Goal: Information Seeking & Learning: Check status

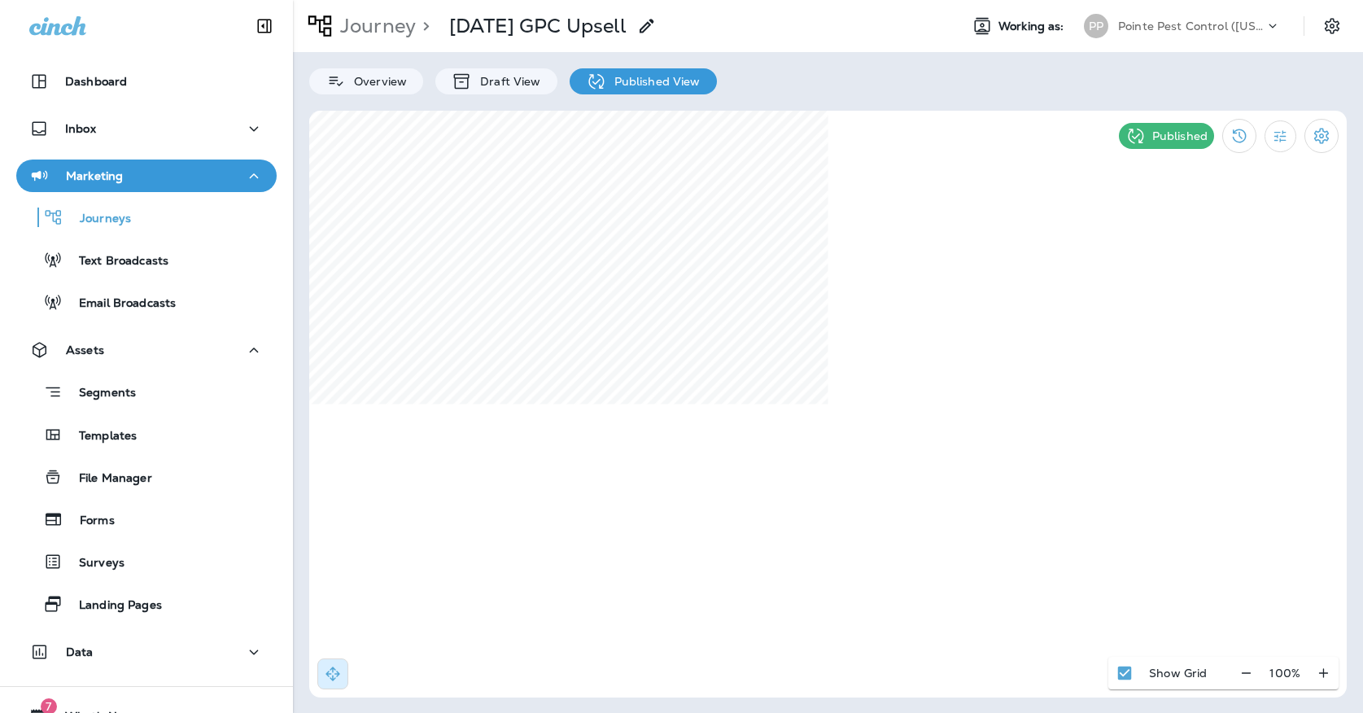
click at [1192, 37] on div "Pointe Pest Control ([US_STATE])" at bounding box center [1191, 26] width 146 height 24
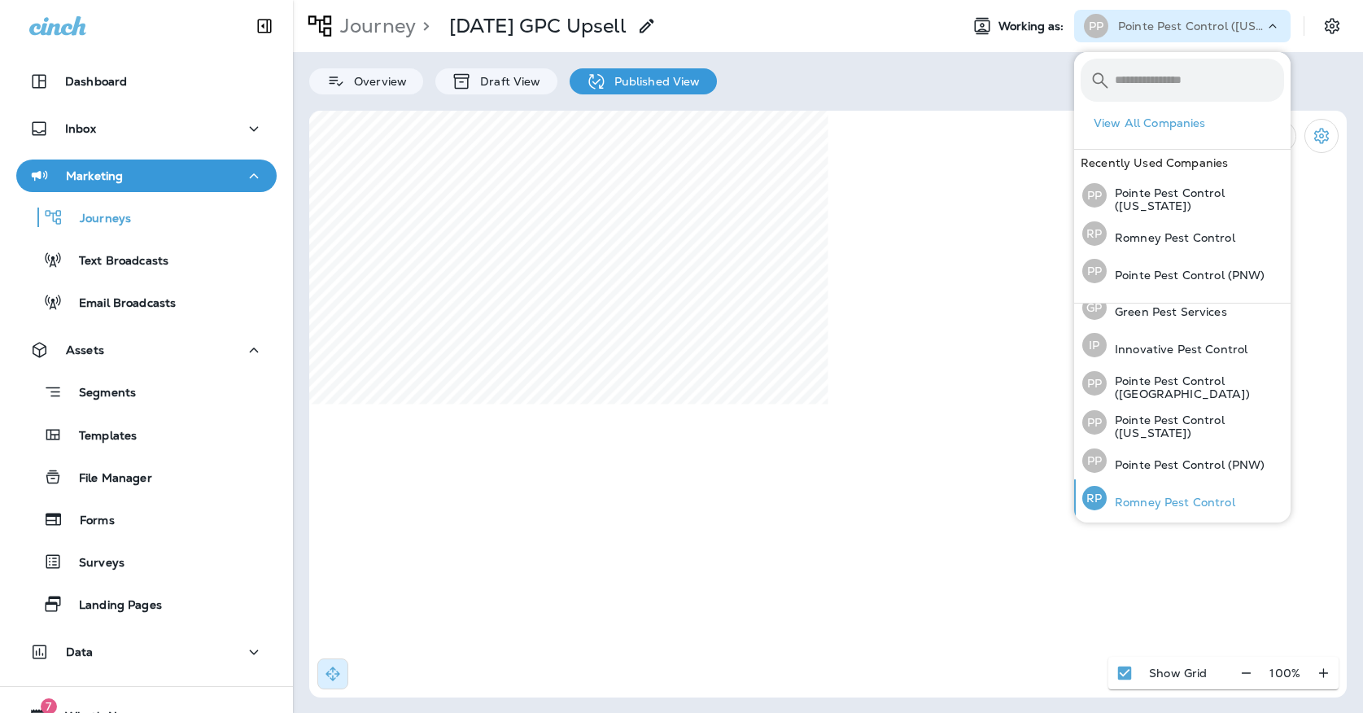
scroll to position [51, 0]
click at [1138, 499] on p "Romney Pest Control" at bounding box center [1171, 502] width 129 height 13
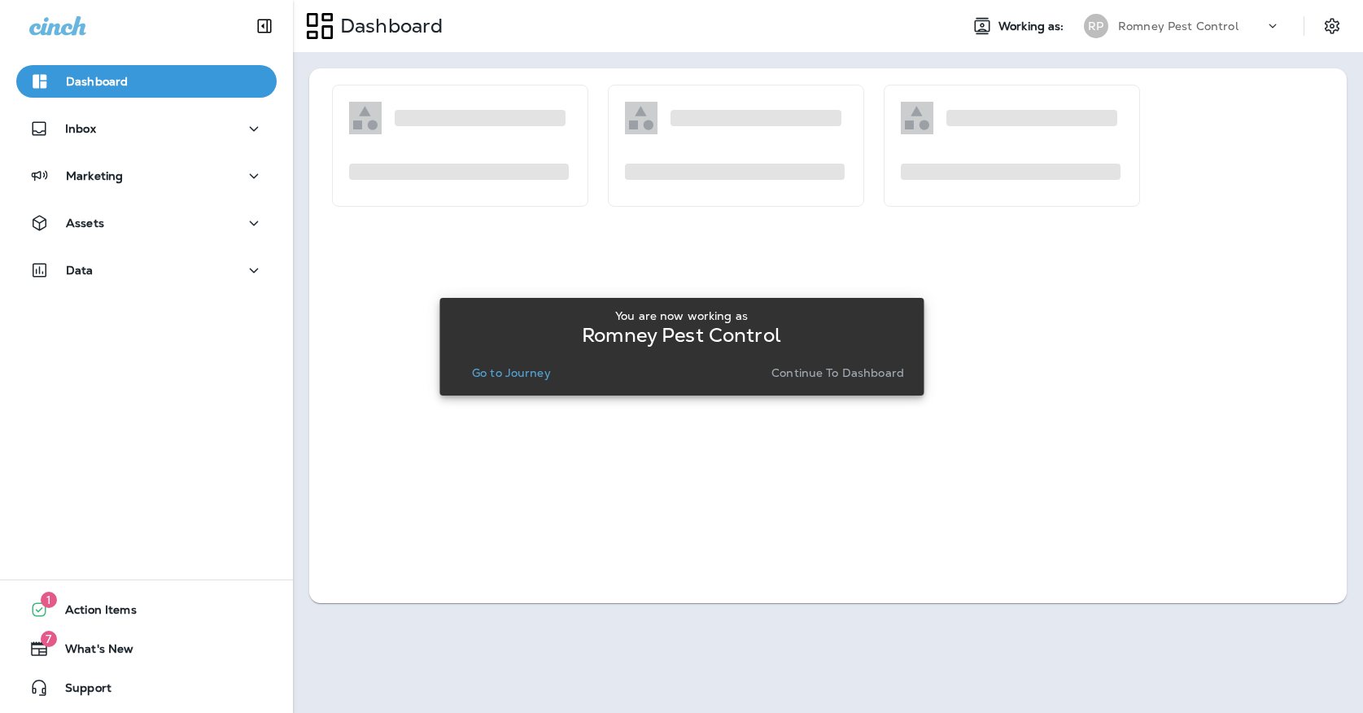
click at [515, 368] on p "Go to Journey" at bounding box center [511, 372] width 79 height 13
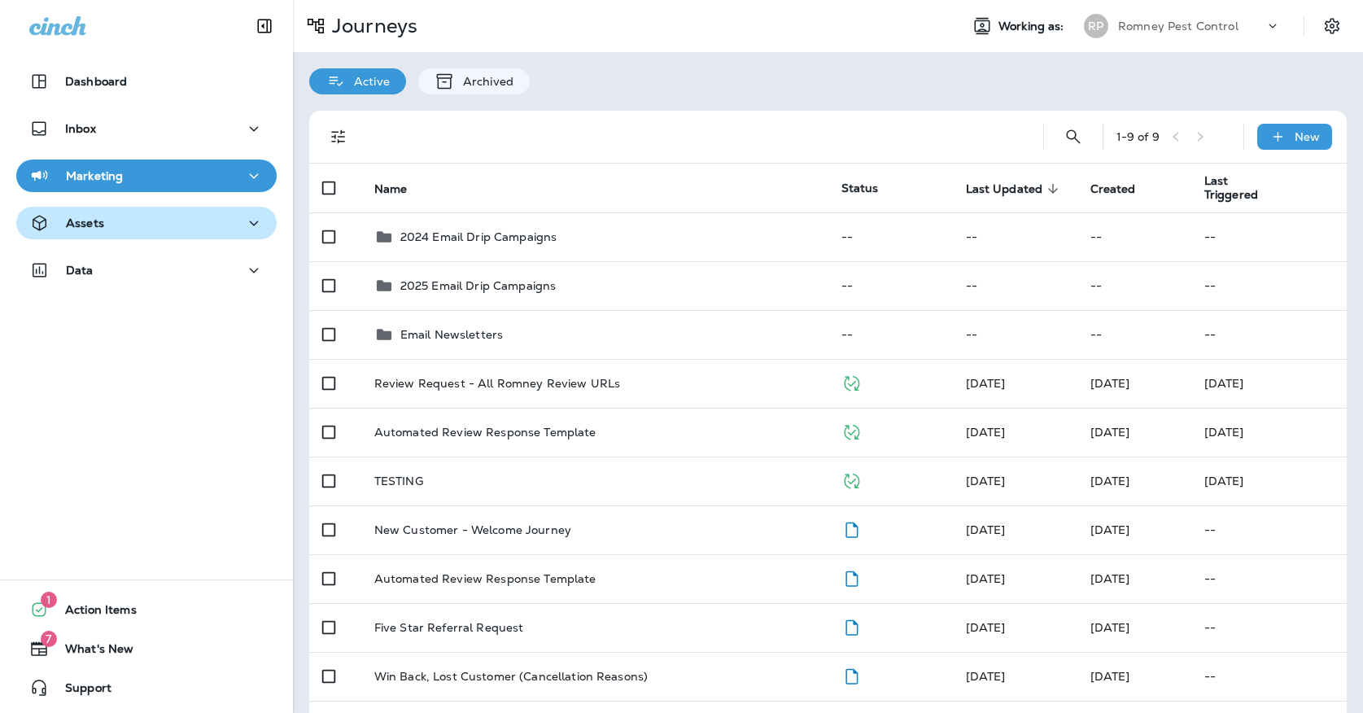
click at [42, 227] on icon "button" at bounding box center [39, 223] width 20 height 20
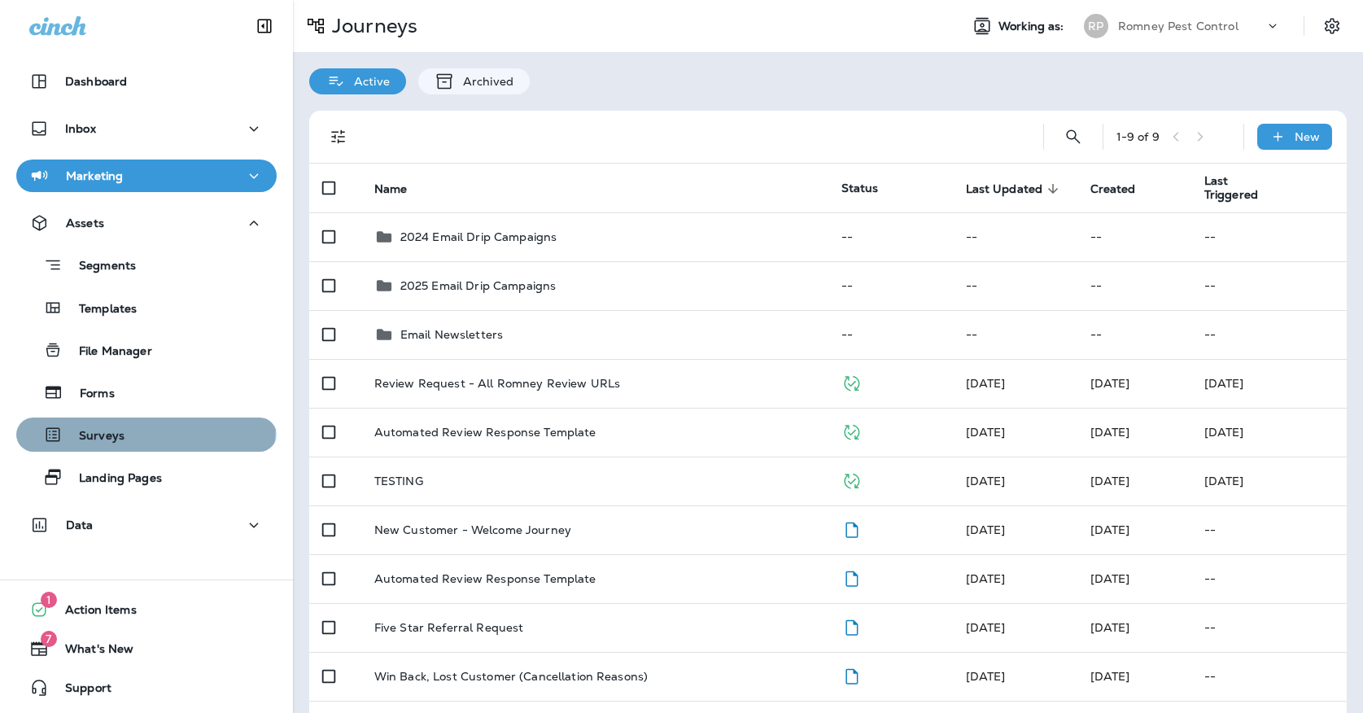
click at [119, 427] on div "Surveys" at bounding box center [74, 434] width 102 height 24
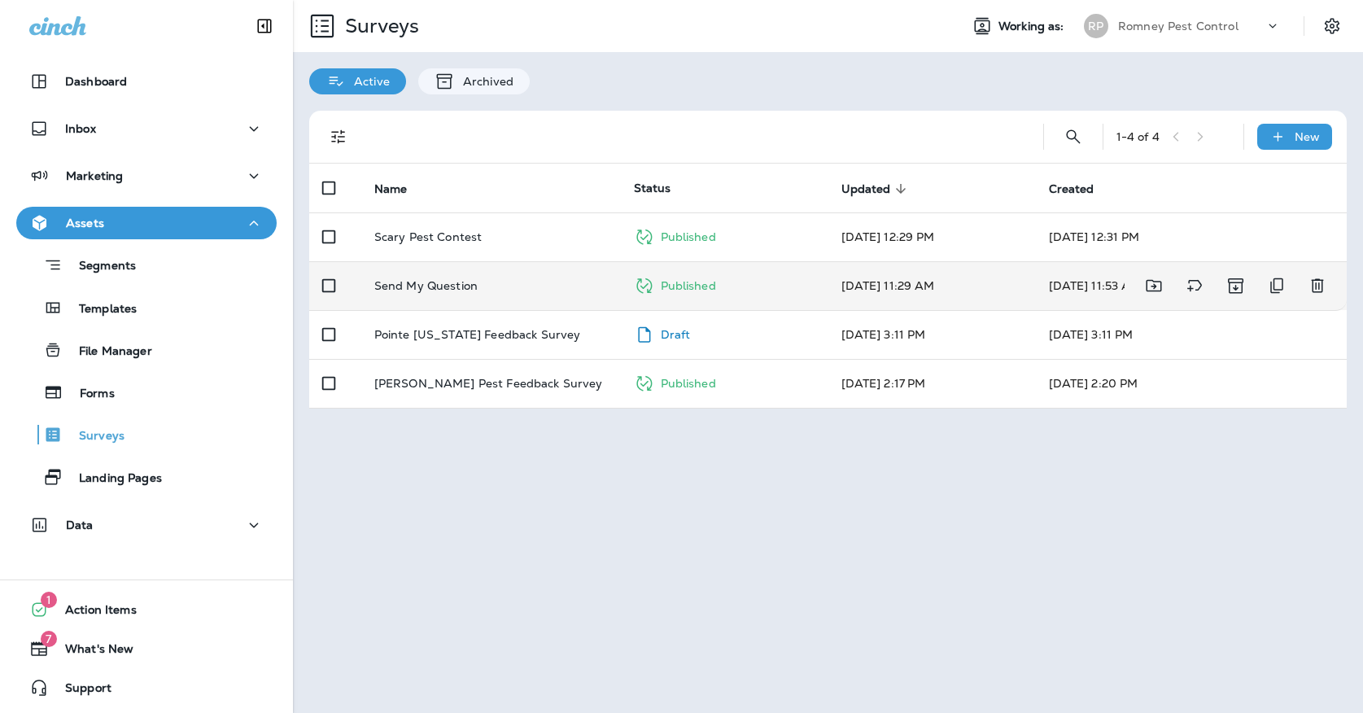
click at [460, 278] on td "Send My Question" at bounding box center [491, 285] width 260 height 49
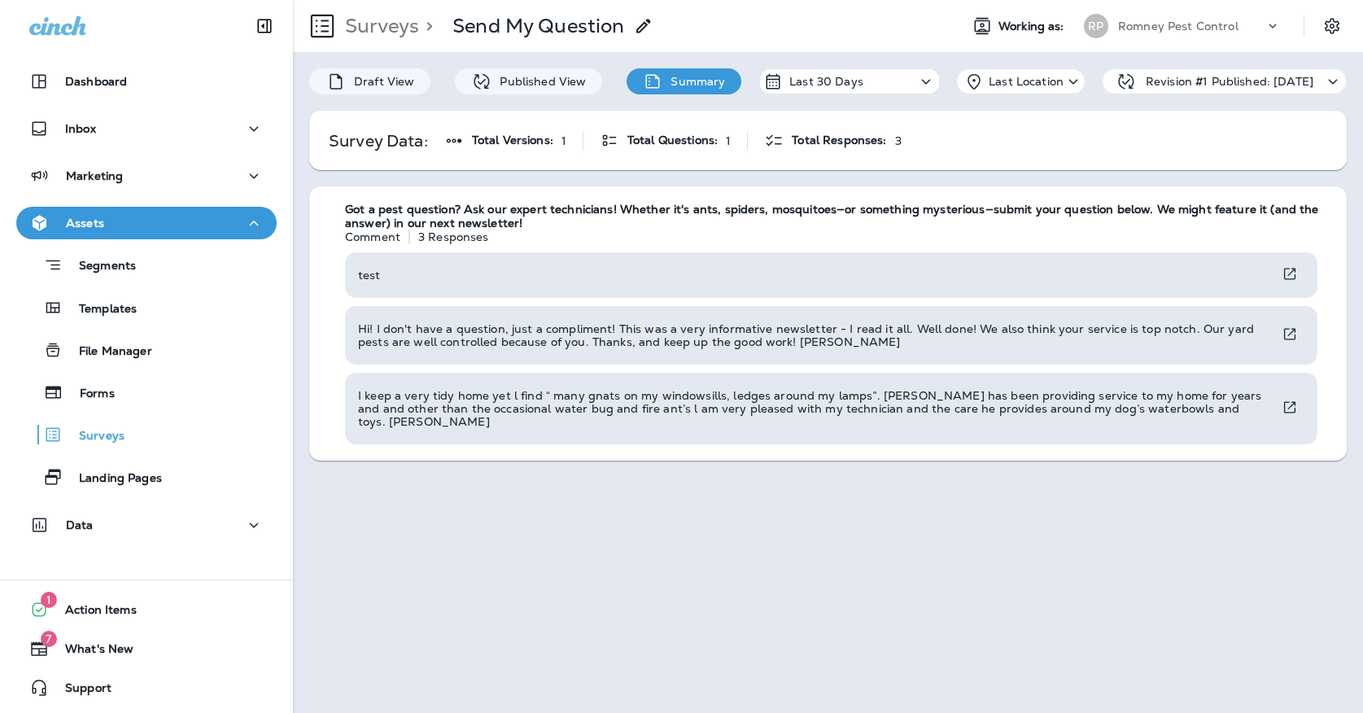
click at [1103, 28] on div "RP" at bounding box center [1096, 26] width 24 height 24
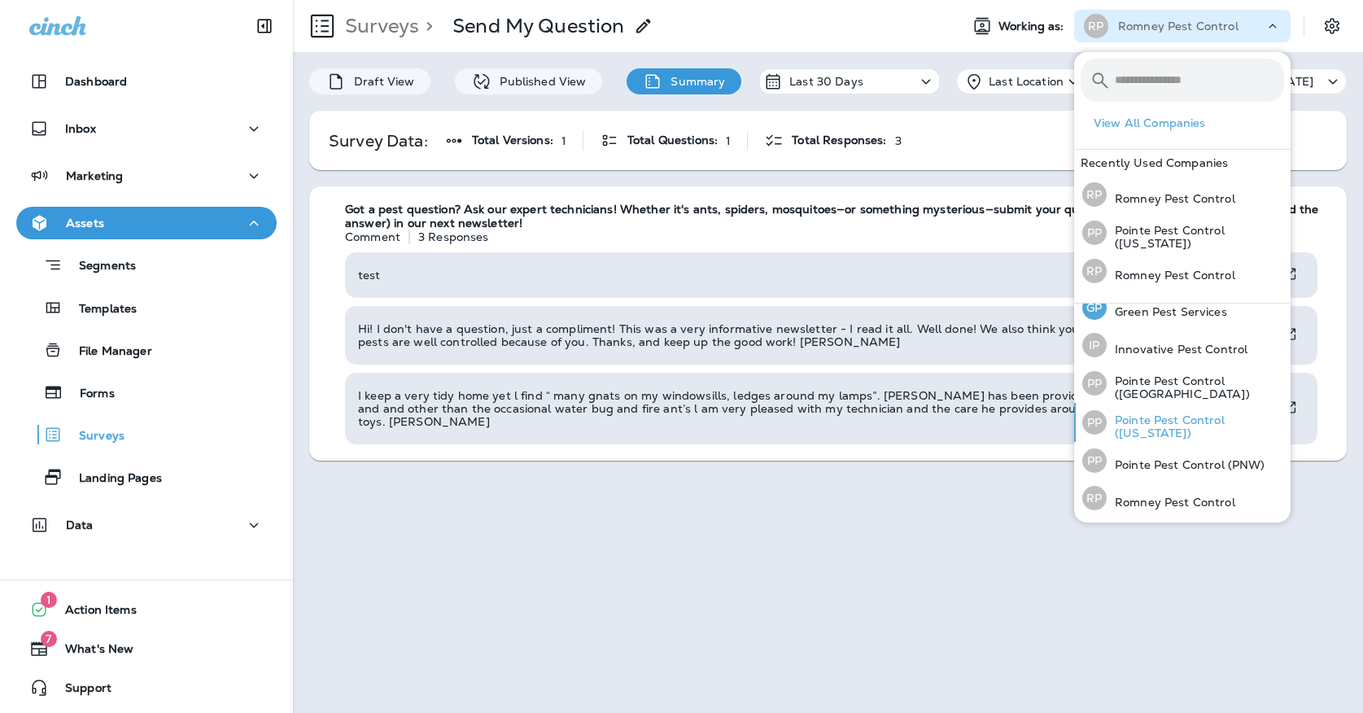
scroll to position [51, 0]
click at [1137, 454] on div "PP Pointe Pest Control (PNW)" at bounding box center [1174, 461] width 196 height 37
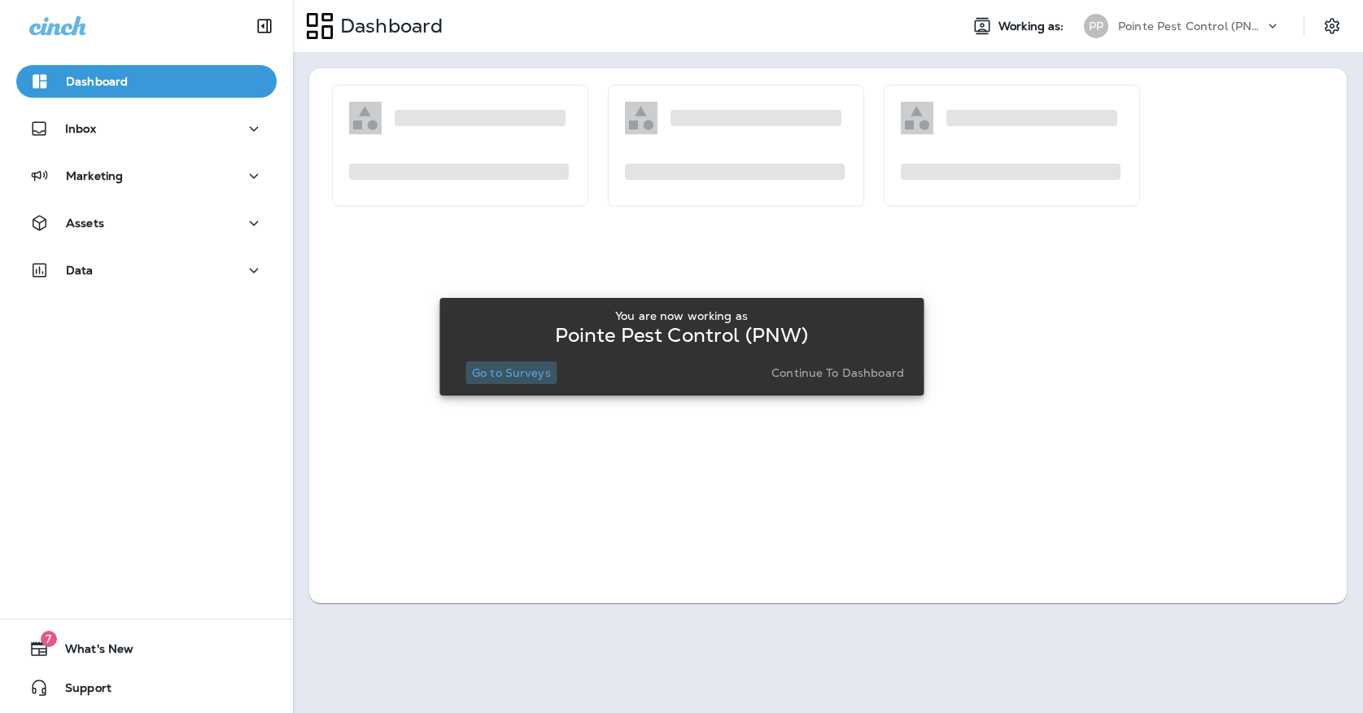
click at [544, 383] on button "Go to Surveys" at bounding box center [512, 372] width 92 height 23
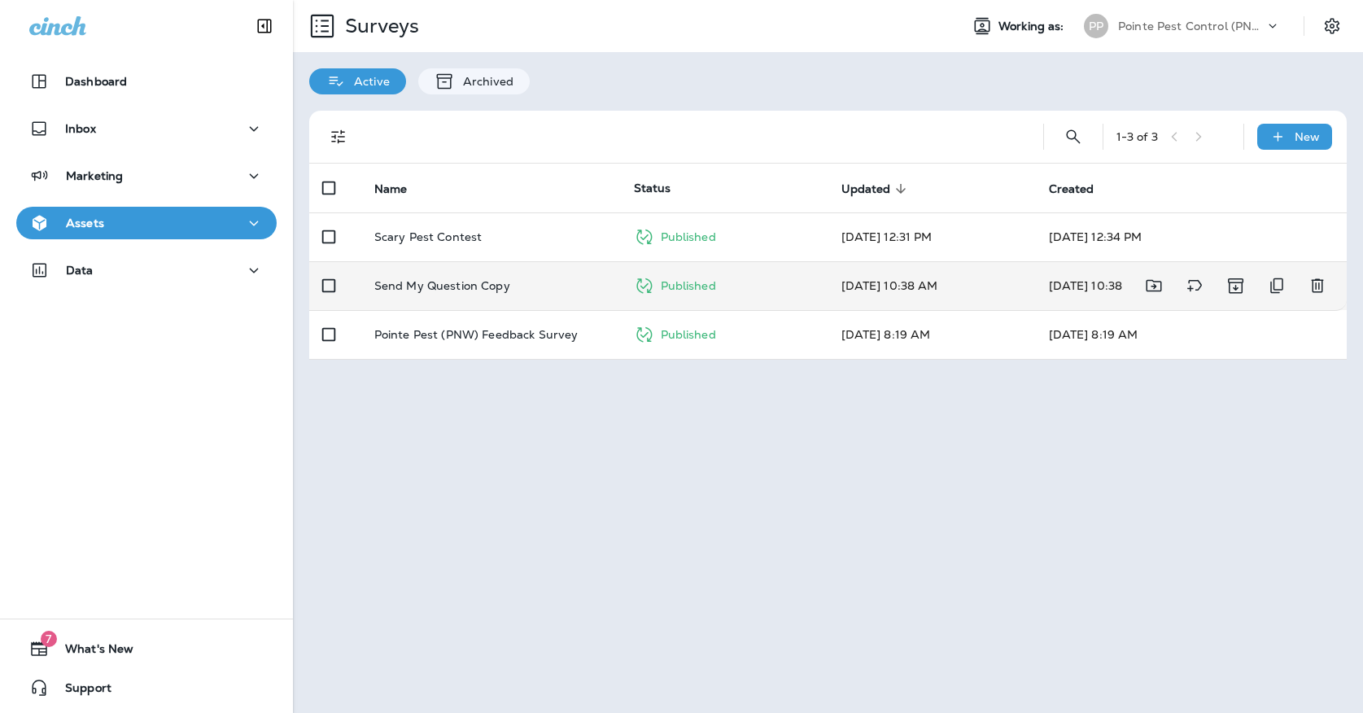
click at [483, 279] on p "Send My Question Copy" at bounding box center [442, 285] width 136 height 13
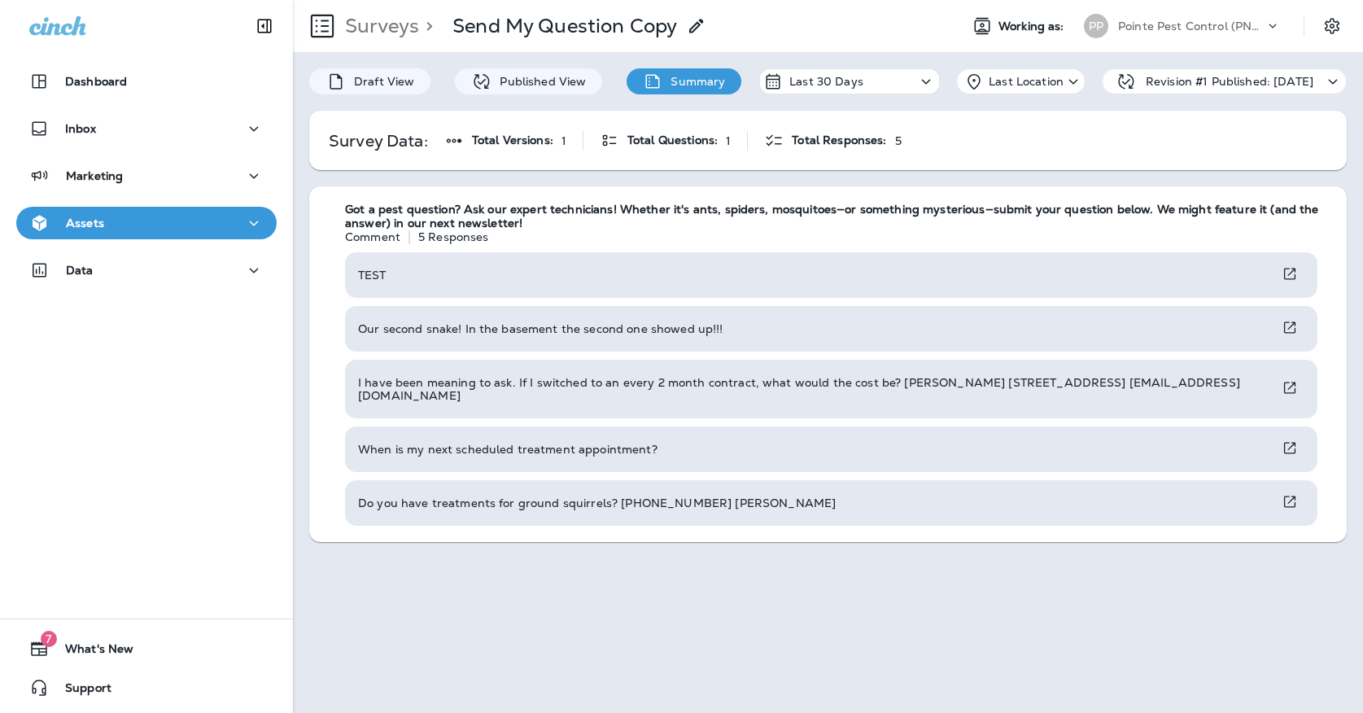
click at [1133, 24] on p "Pointe Pest Control (PNW)" at bounding box center [1191, 26] width 146 height 13
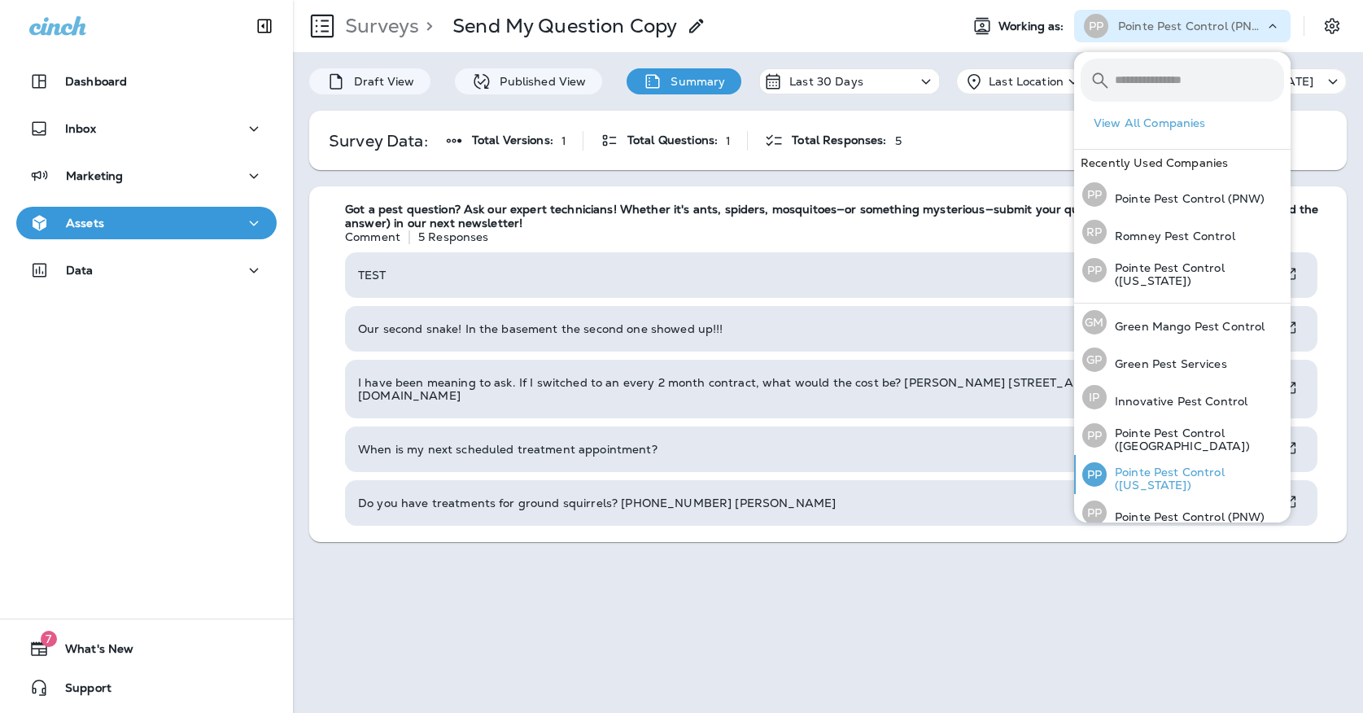
click at [1174, 472] on p "Pointe Pest Control ([US_STATE])" at bounding box center [1195, 479] width 177 height 26
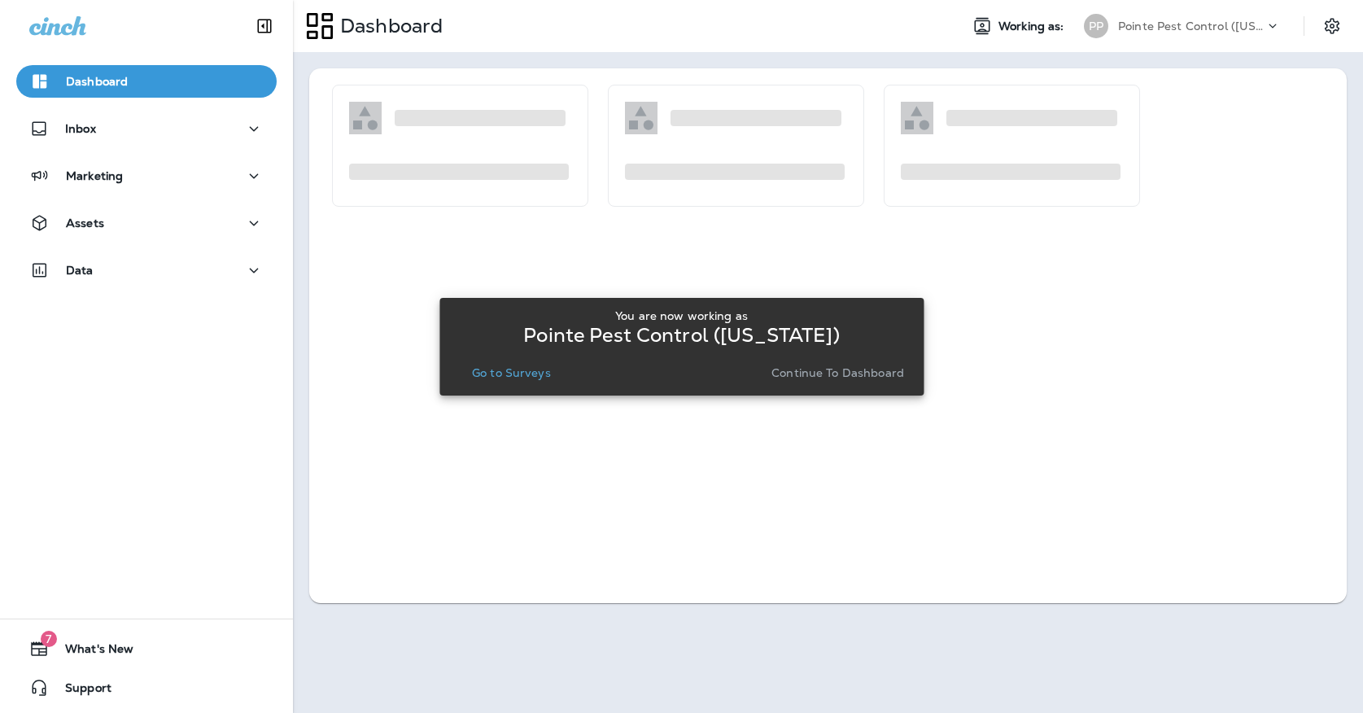
click at [481, 378] on p "Go to Surveys" at bounding box center [511, 372] width 79 height 13
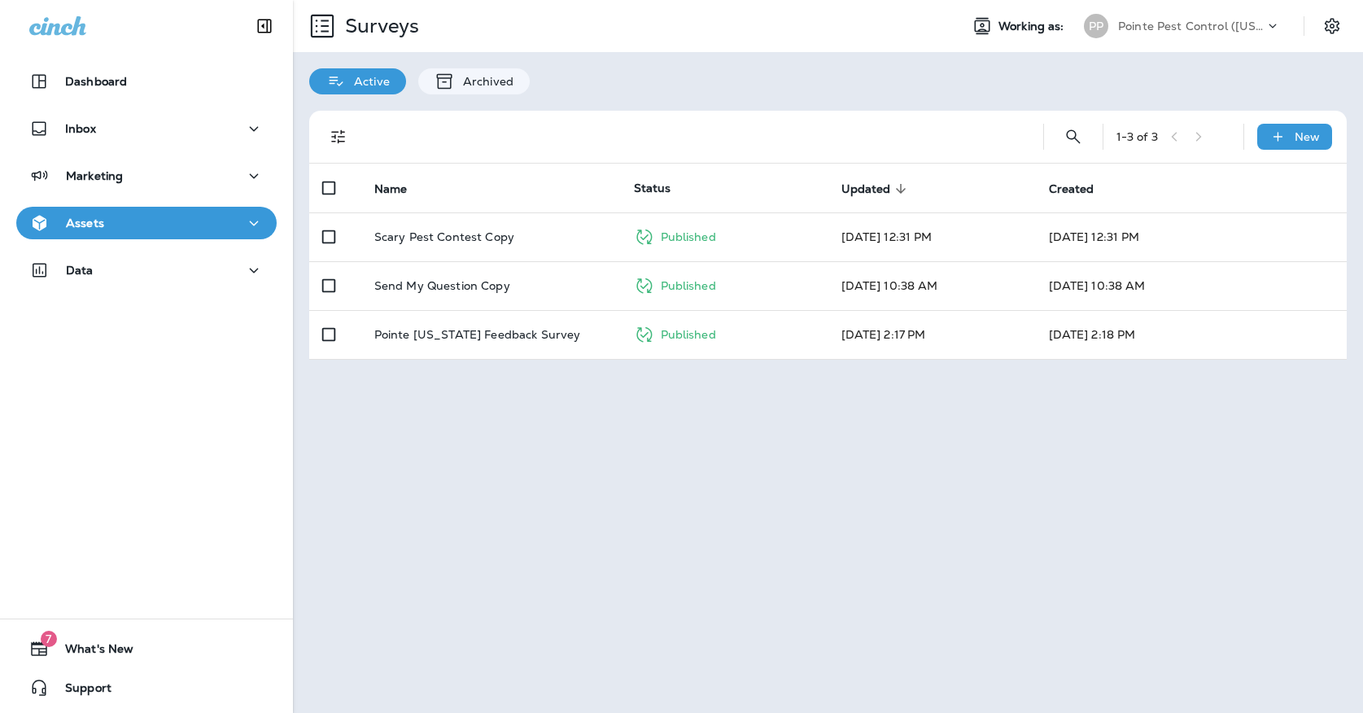
click at [238, 222] on div "Assets" at bounding box center [146, 223] width 234 height 20
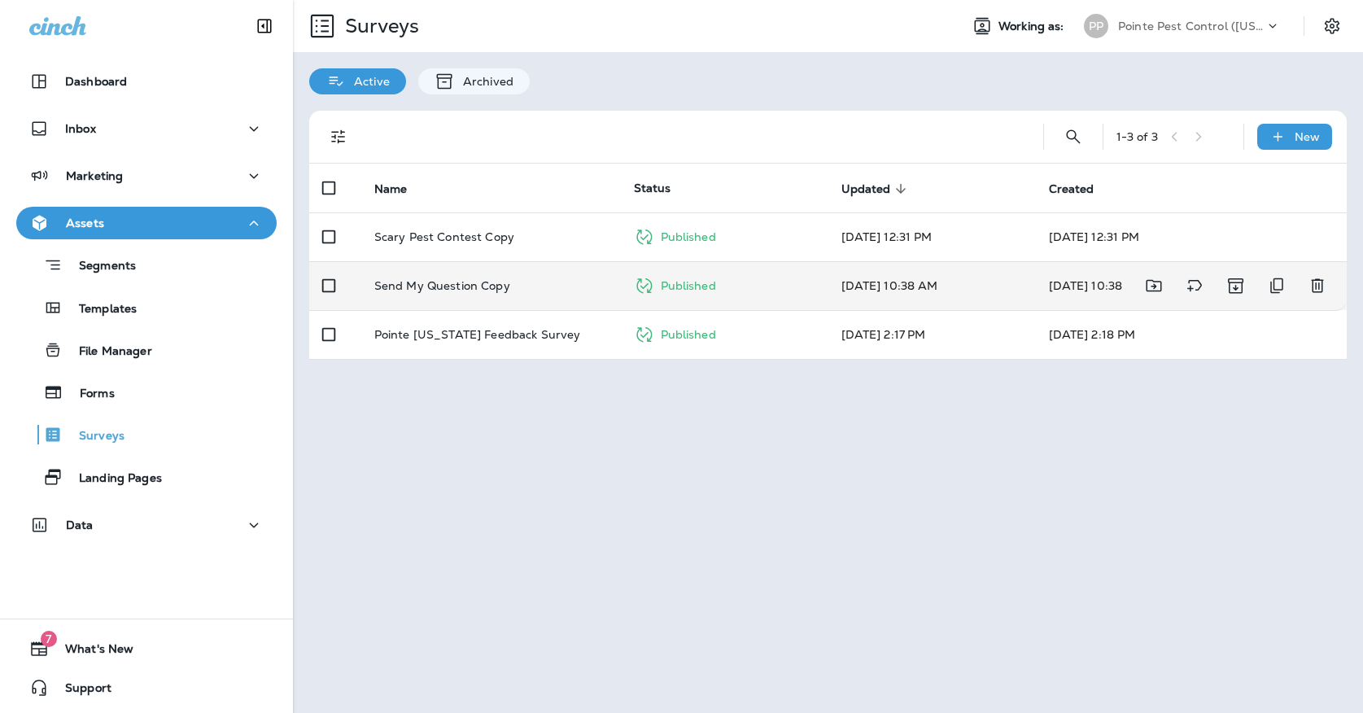
click at [439, 261] on td "Send My Question Copy" at bounding box center [491, 285] width 260 height 49
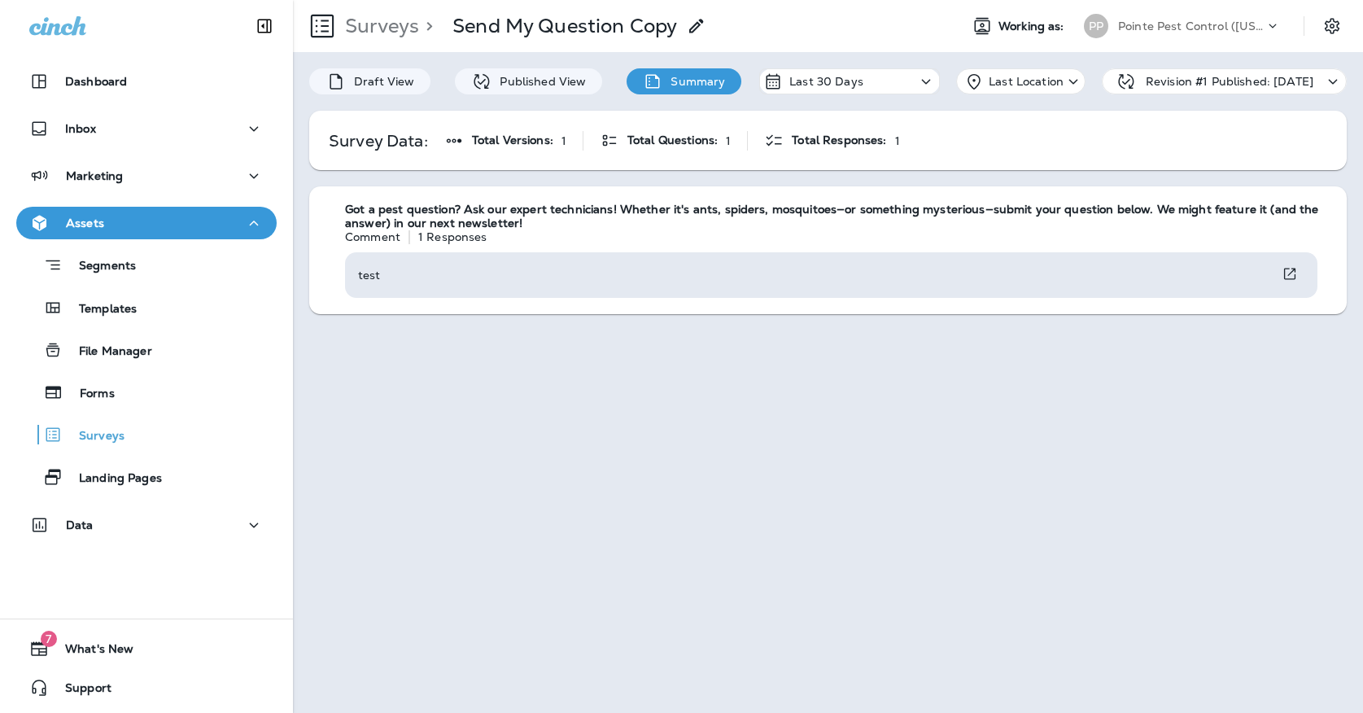
click at [1126, 37] on div "Pointe Pest Control ([US_STATE])" at bounding box center [1191, 26] width 146 height 24
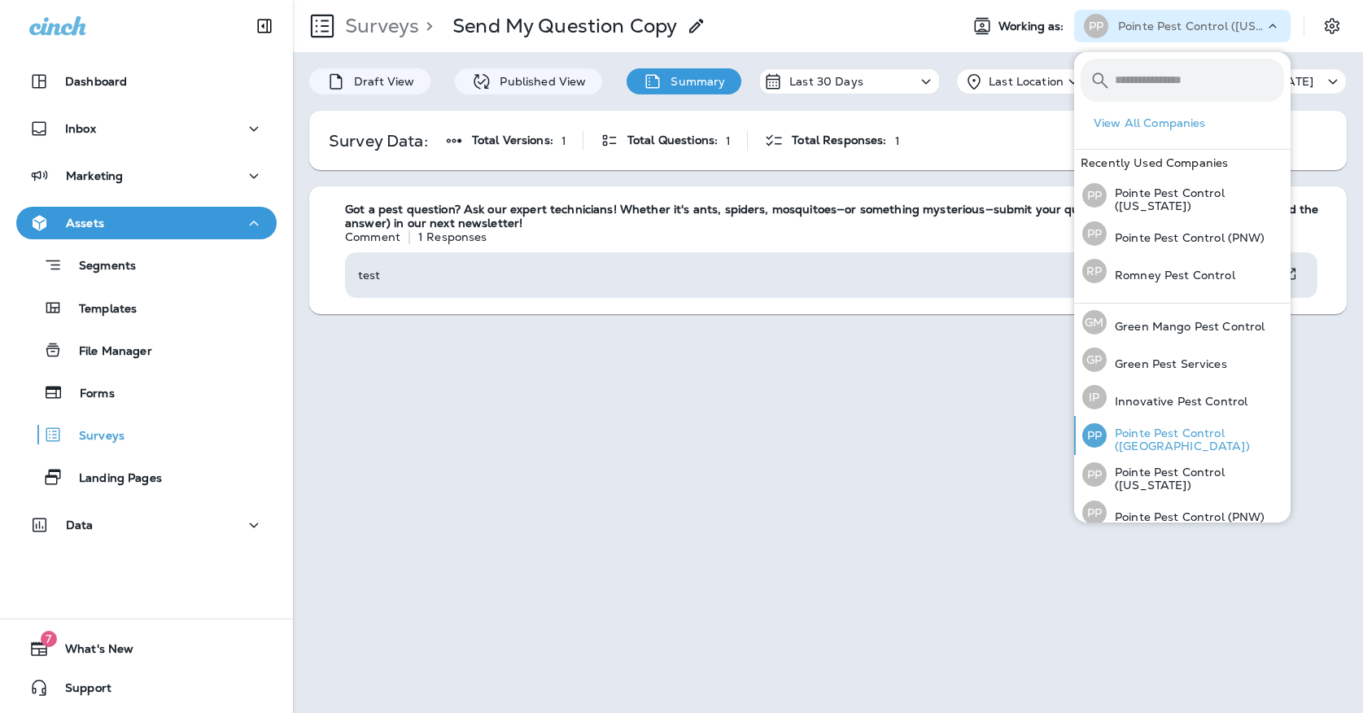
click at [1097, 433] on div "PP" at bounding box center [1094, 435] width 24 height 24
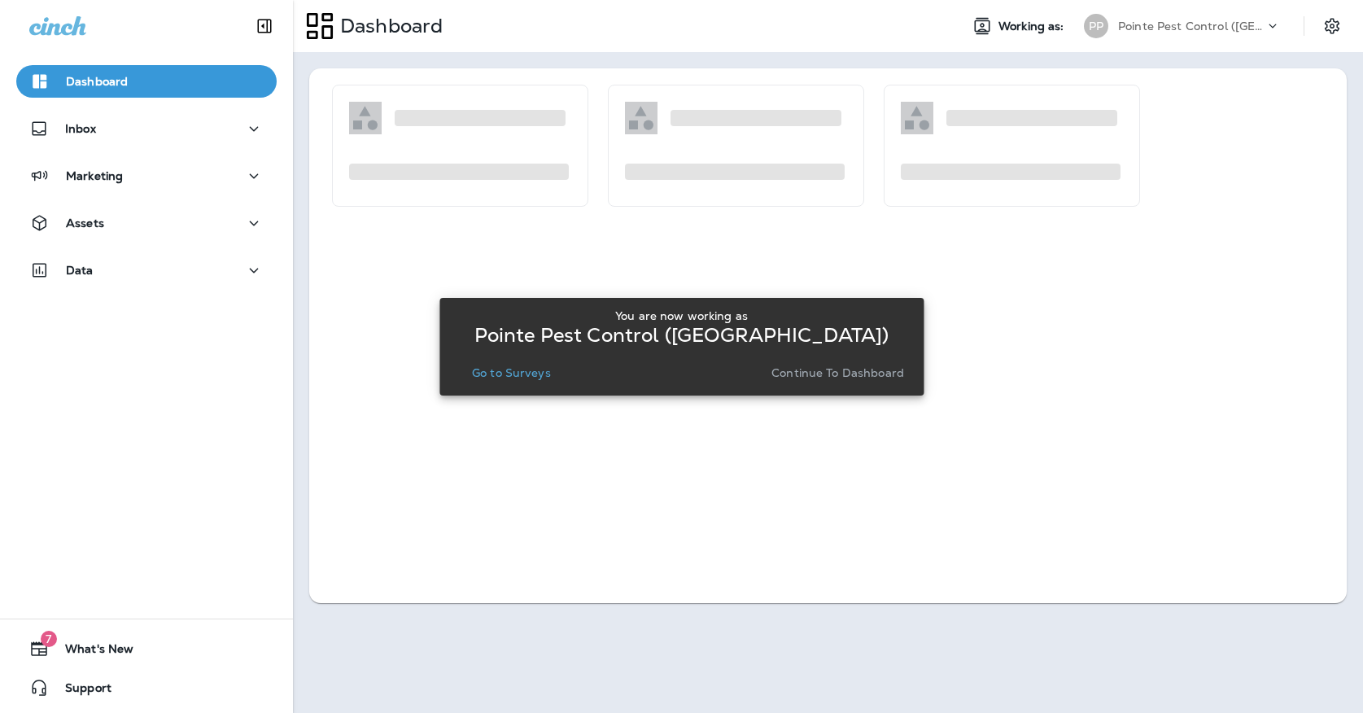
click at [486, 371] on p "Go to Surveys" at bounding box center [511, 372] width 79 height 13
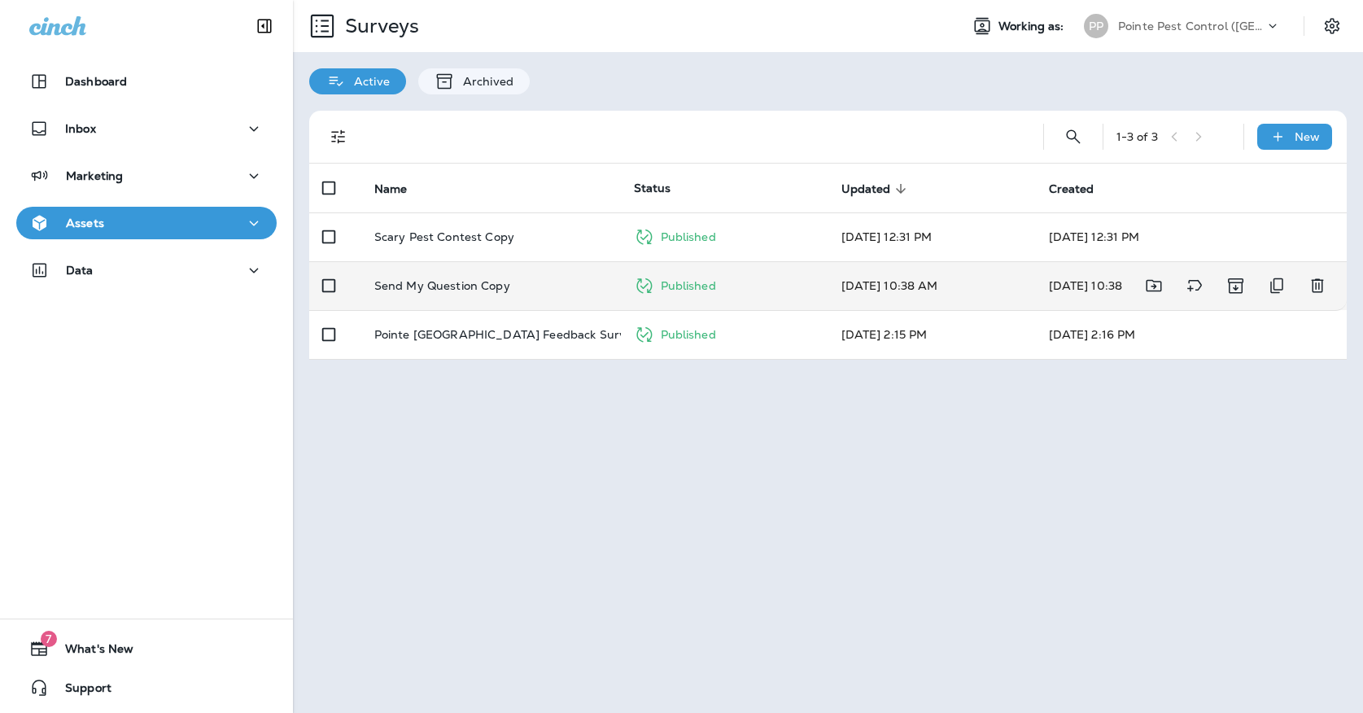
click at [461, 279] on p "Send My Question Copy" at bounding box center [442, 285] width 136 height 13
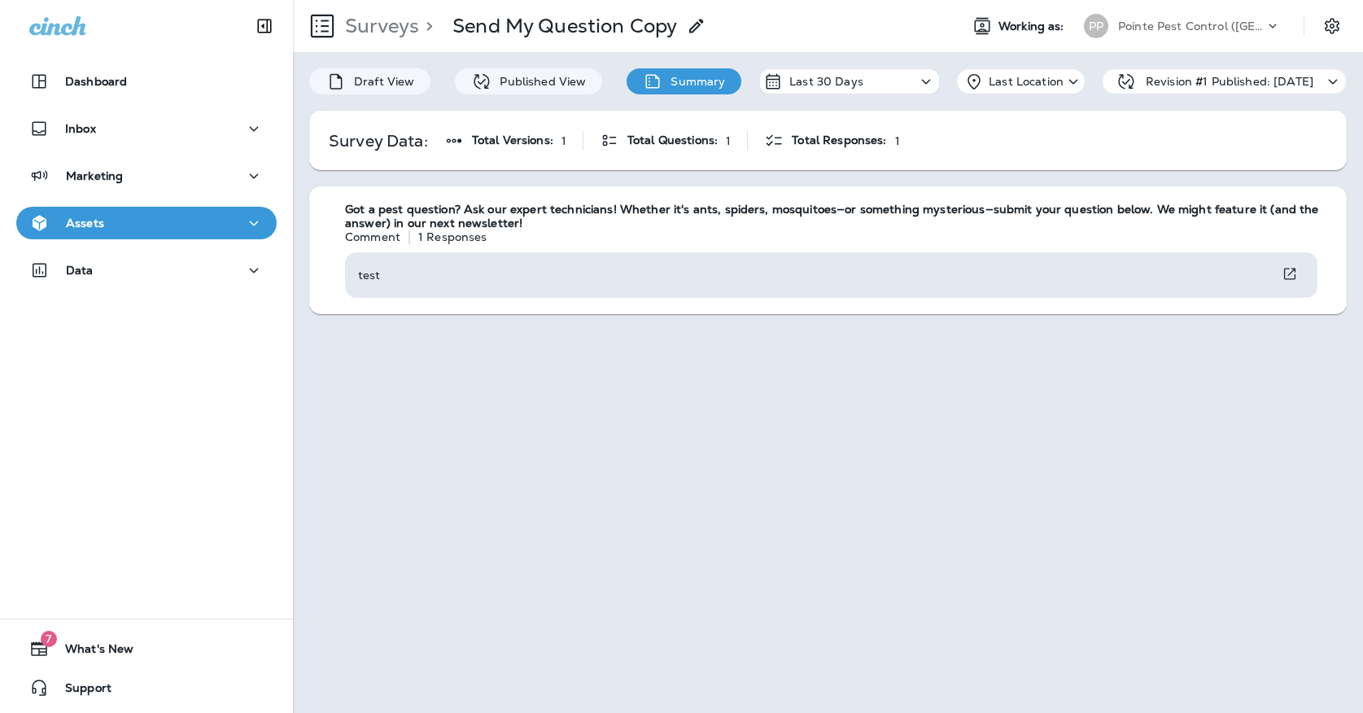
click at [1115, 36] on div "PP" at bounding box center [1096, 26] width 44 height 24
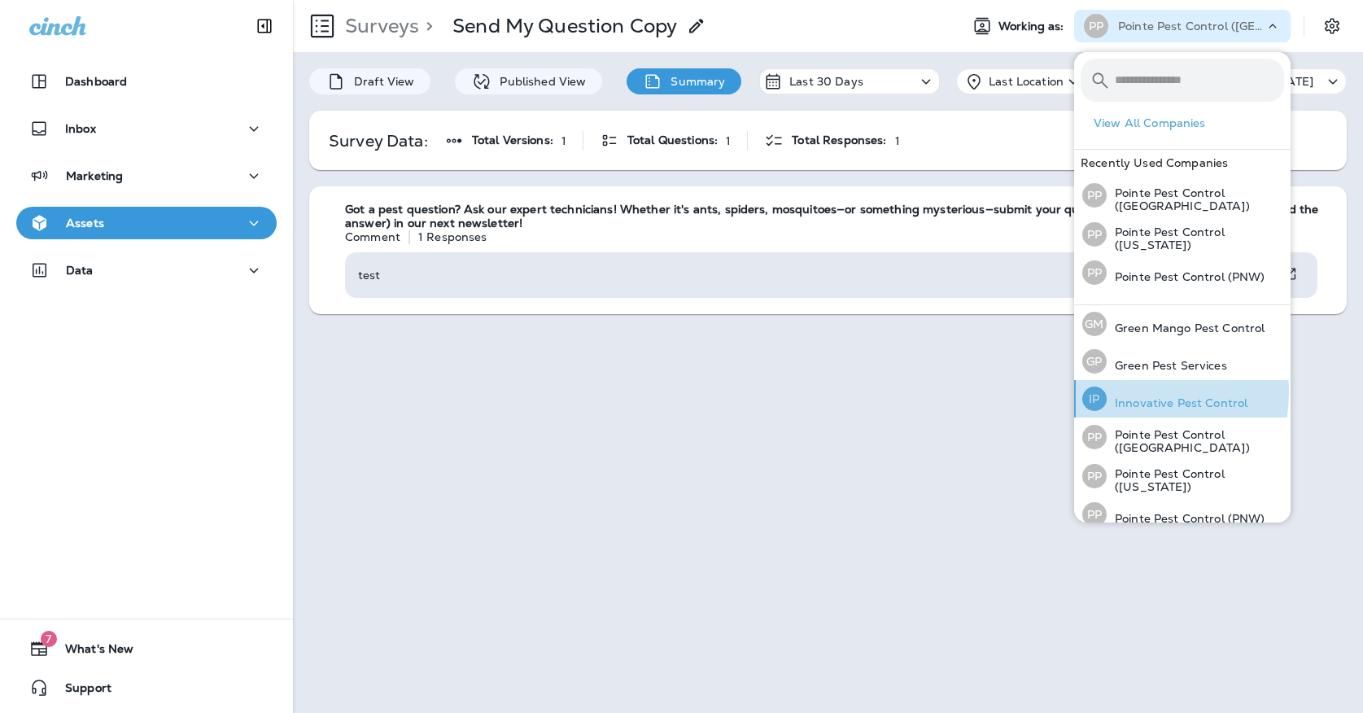
click at [1103, 390] on div "IP" at bounding box center [1094, 399] width 24 height 24
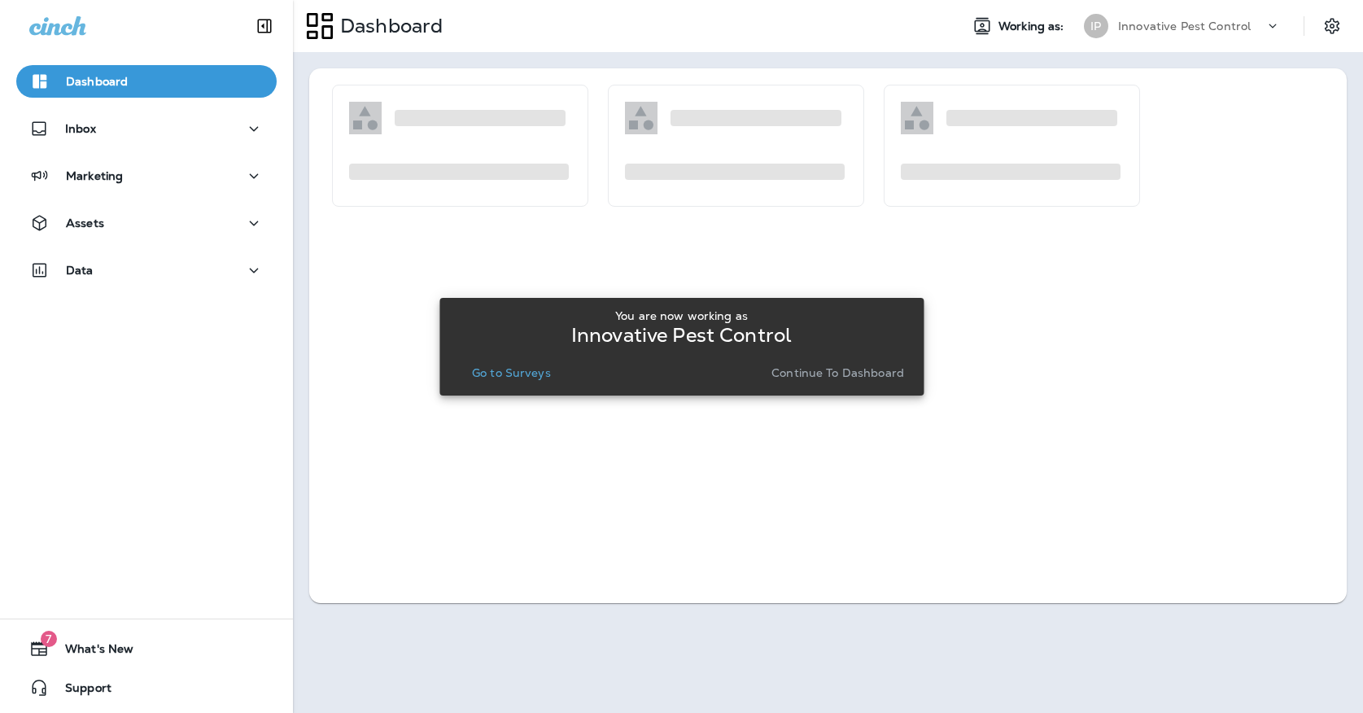
click at [503, 363] on button "Go to Surveys" at bounding box center [512, 372] width 92 height 23
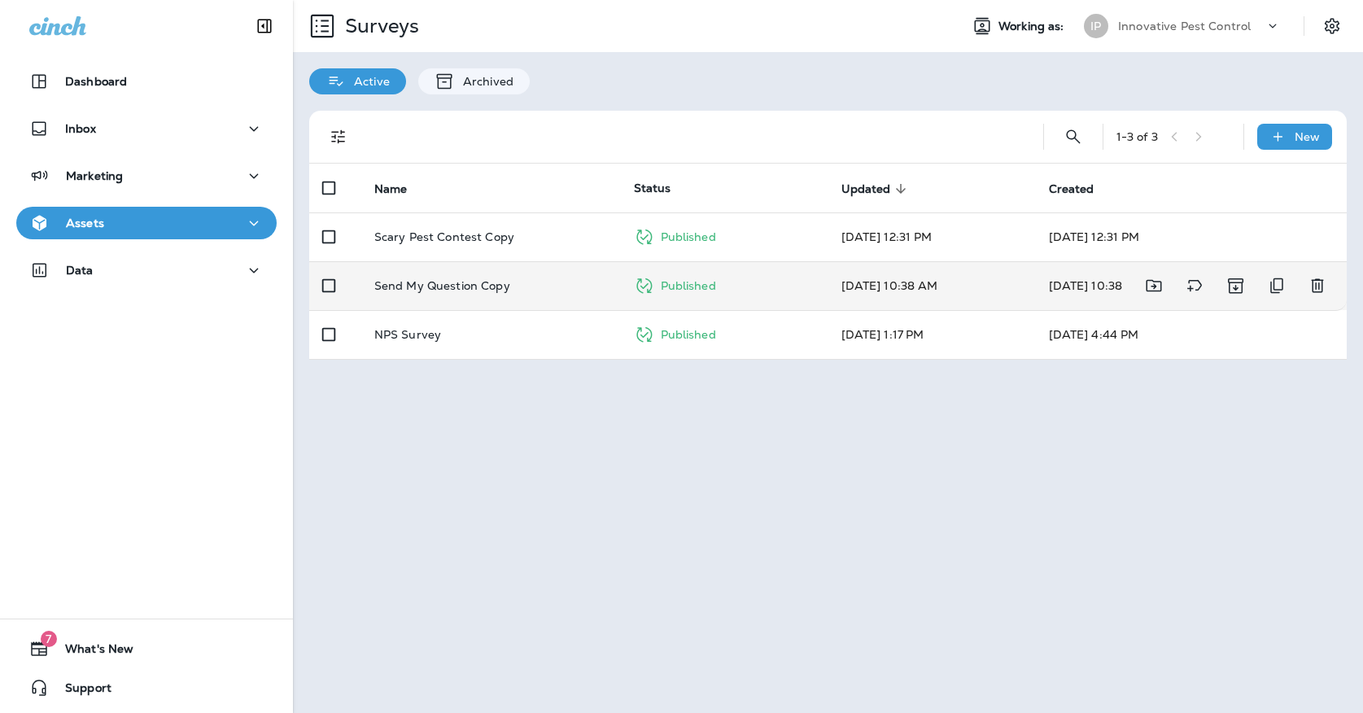
click at [520, 284] on td "Send My Question Copy" at bounding box center [491, 285] width 260 height 49
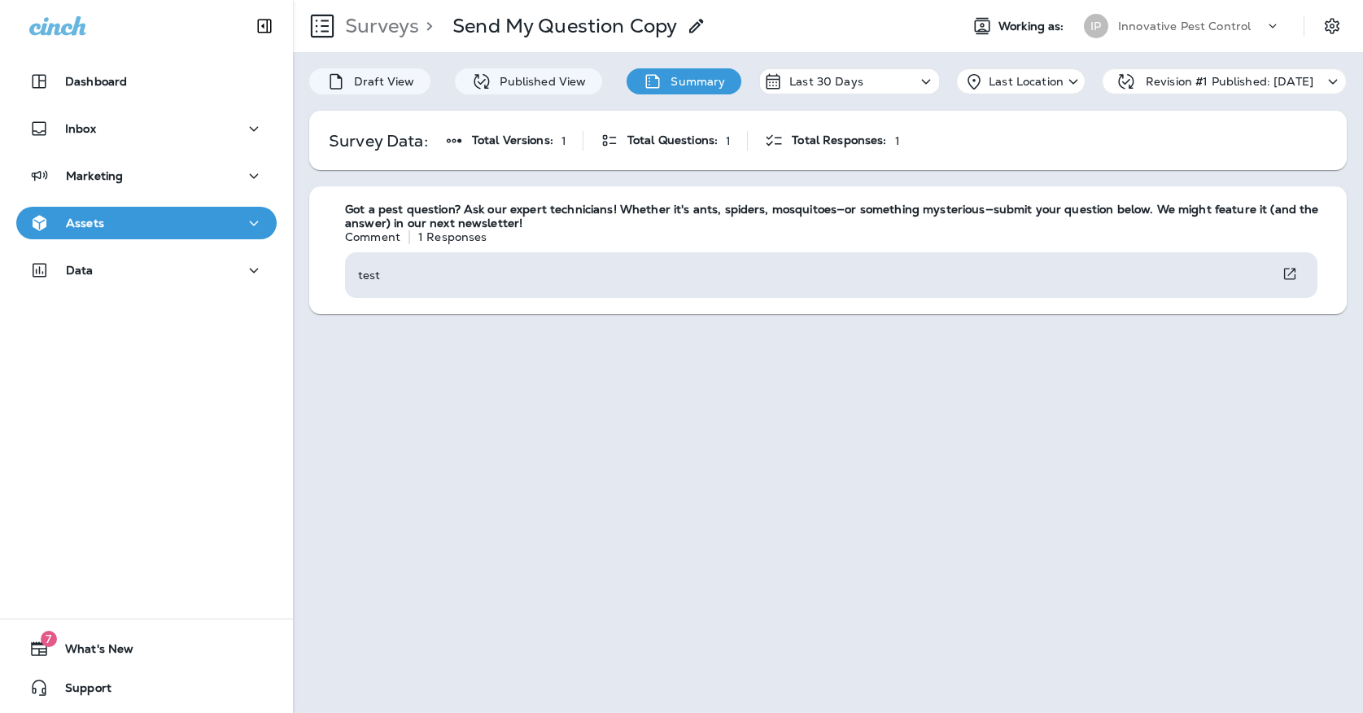
click at [1178, 27] on p "Innovative Pest Control" at bounding box center [1184, 26] width 133 height 13
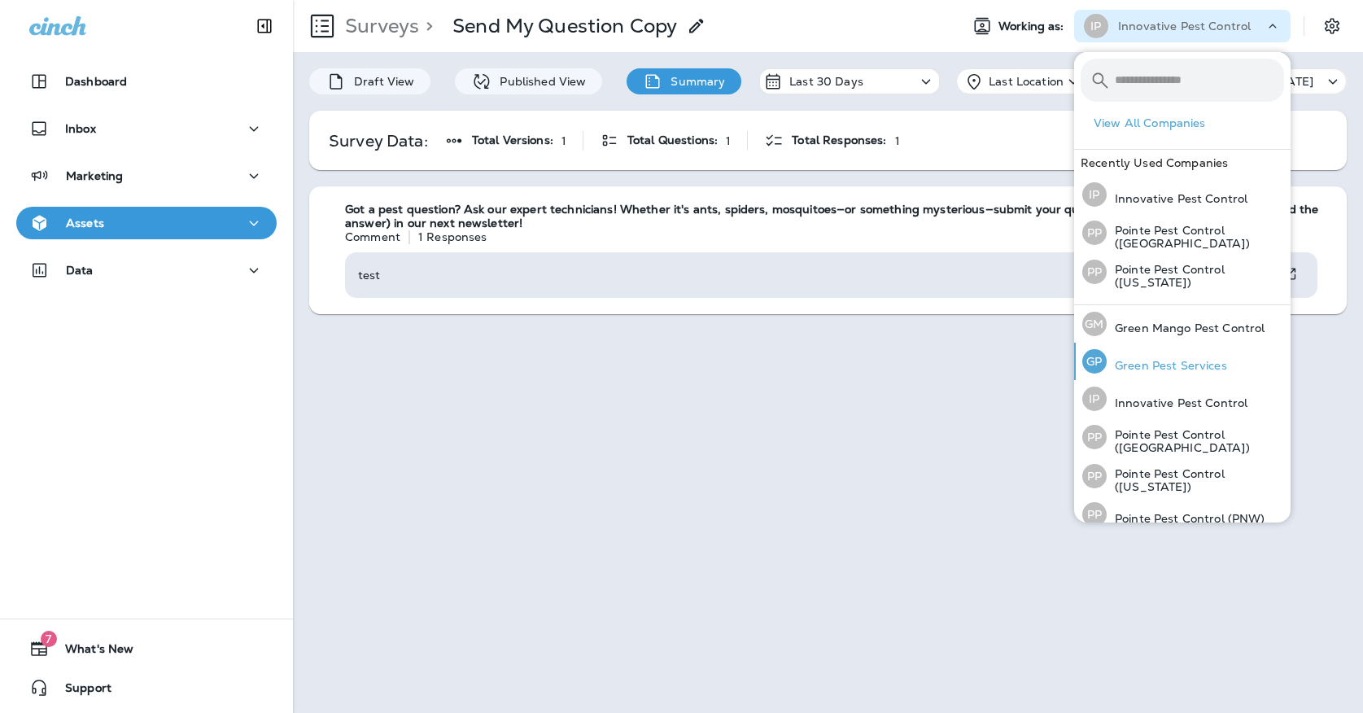
click at [1109, 350] on div "[PERSON_NAME] Pest Services" at bounding box center [1155, 361] width 158 height 37
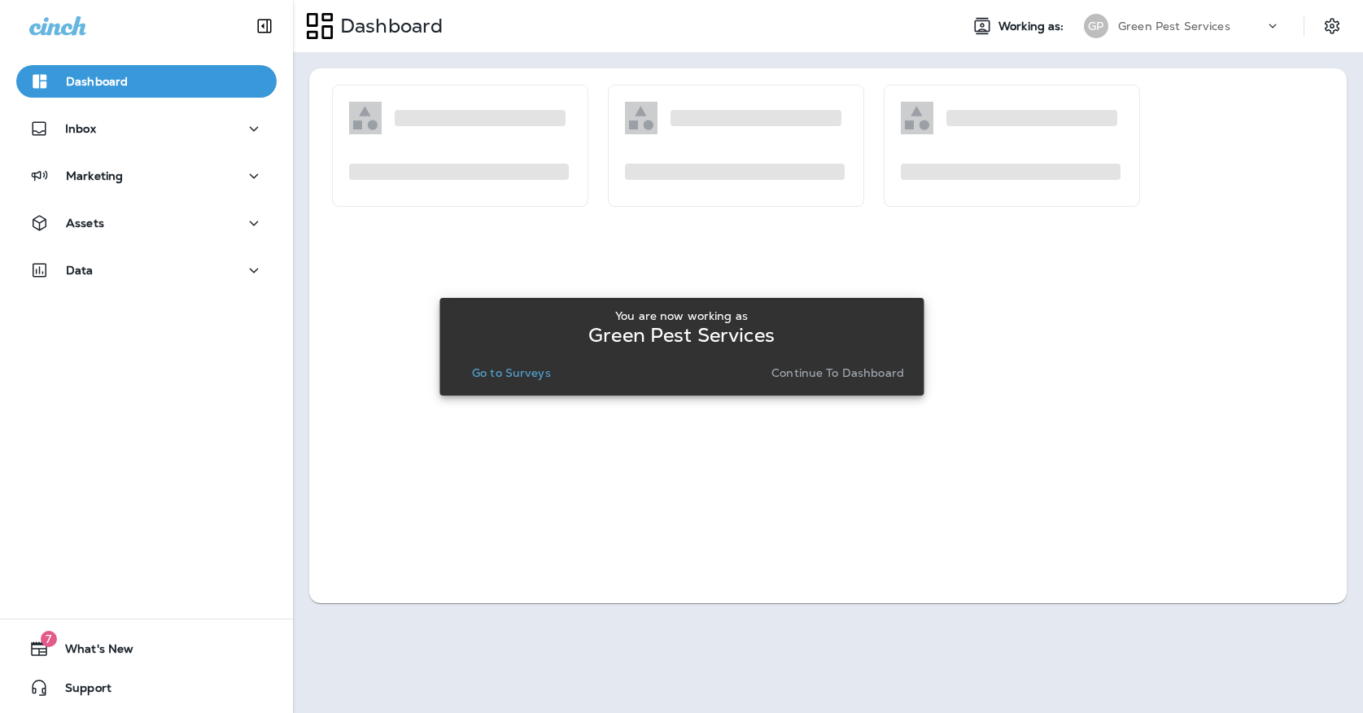
click at [488, 370] on p "Go to Surveys" at bounding box center [511, 372] width 79 height 13
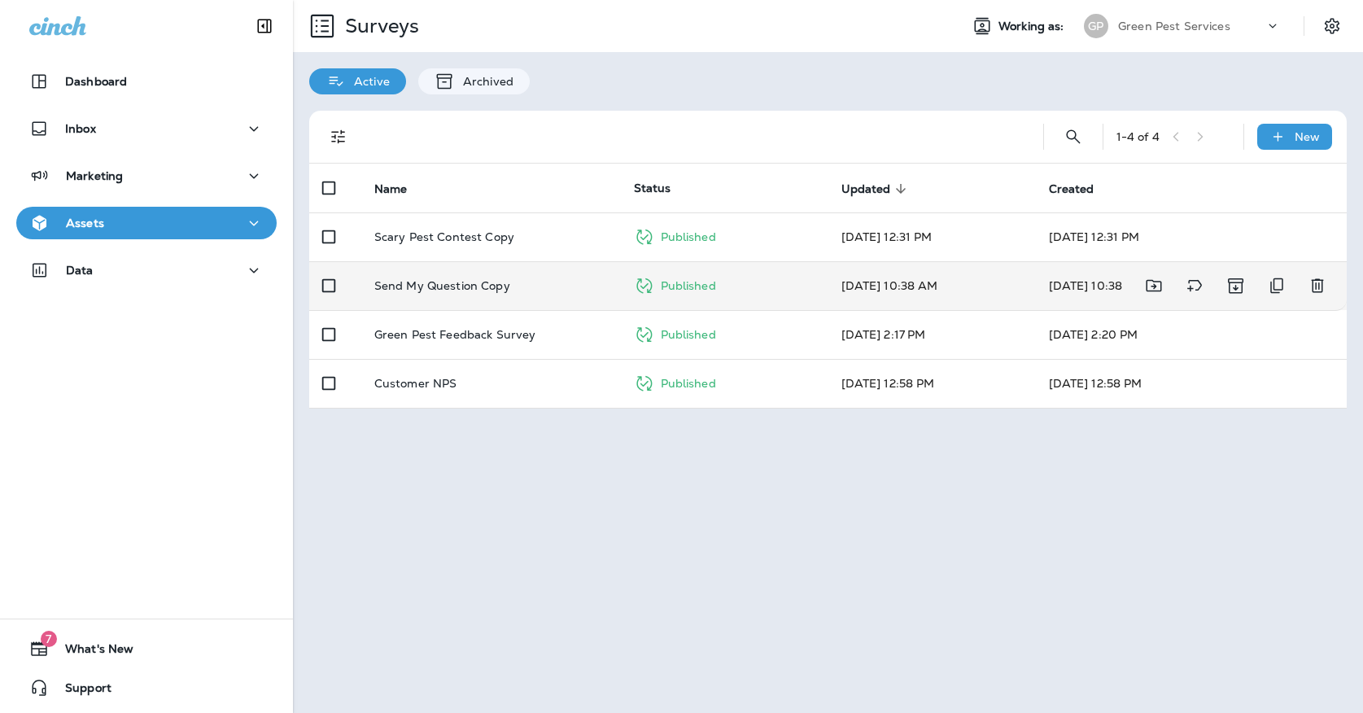
click at [483, 279] on p "Send My Question Copy" at bounding box center [442, 285] width 136 height 13
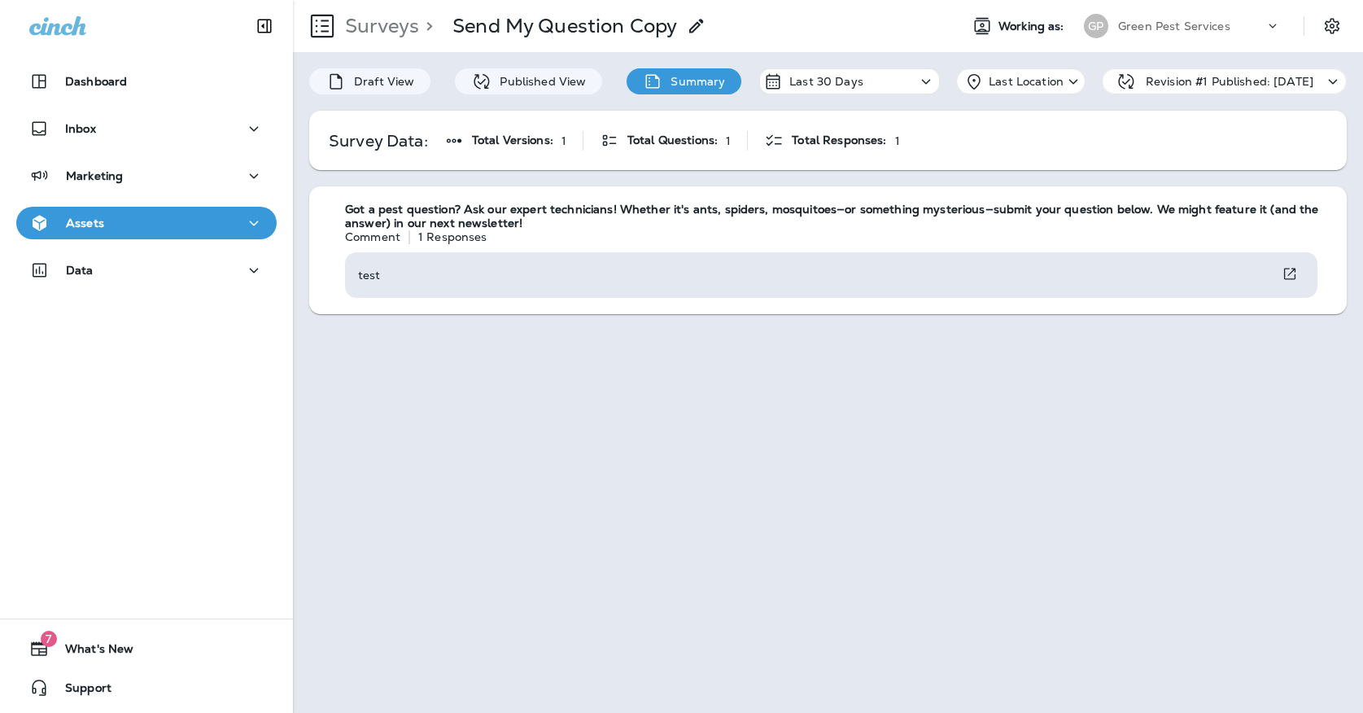
click at [1179, 26] on p "Green Pest Services" at bounding box center [1174, 26] width 112 height 13
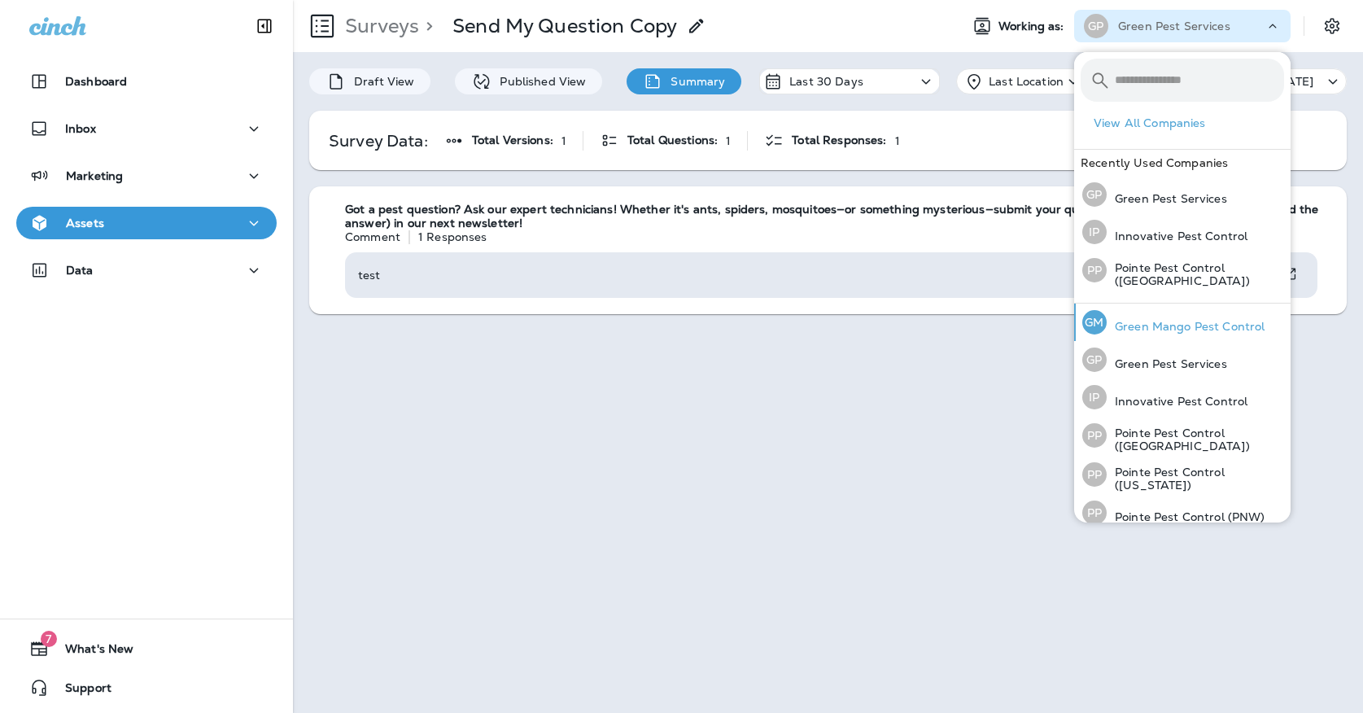
click at [1139, 314] on div "[PERSON_NAME] Mango Pest Control" at bounding box center [1173, 322] width 195 height 37
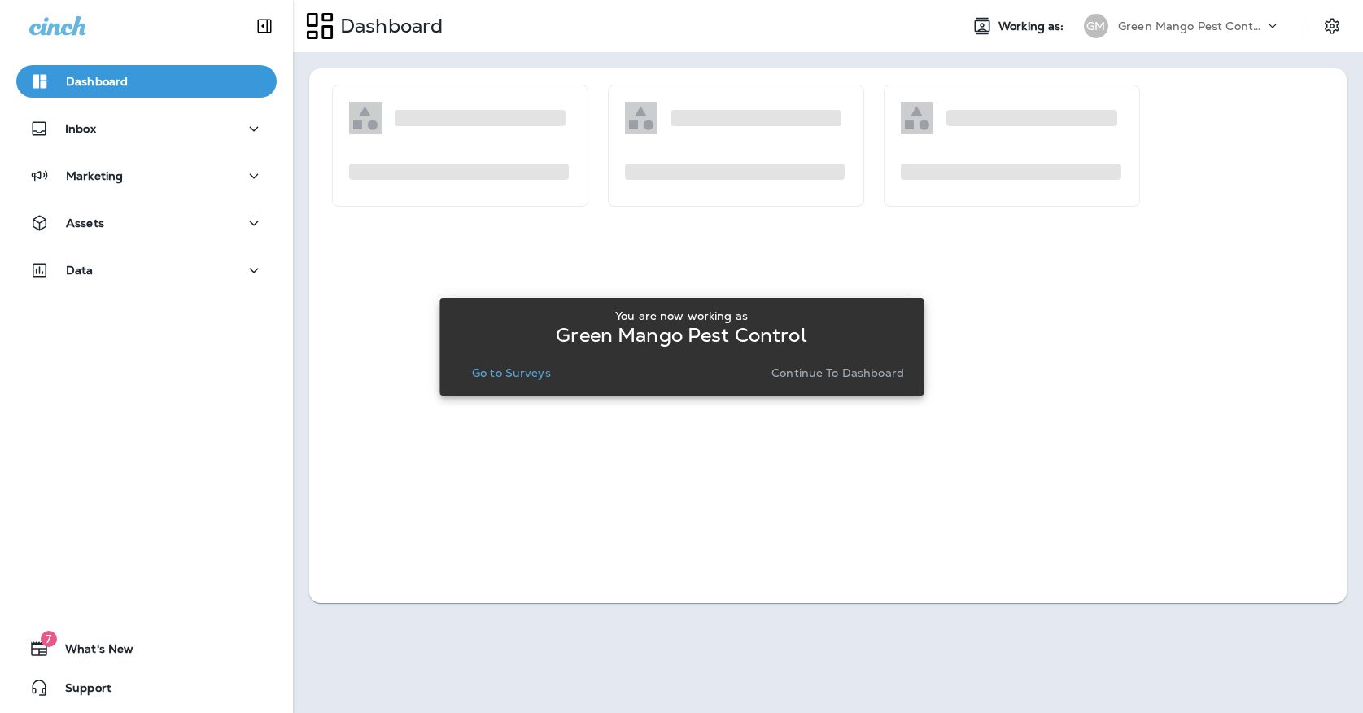
click at [536, 372] on p "Go to Surveys" at bounding box center [511, 372] width 79 height 13
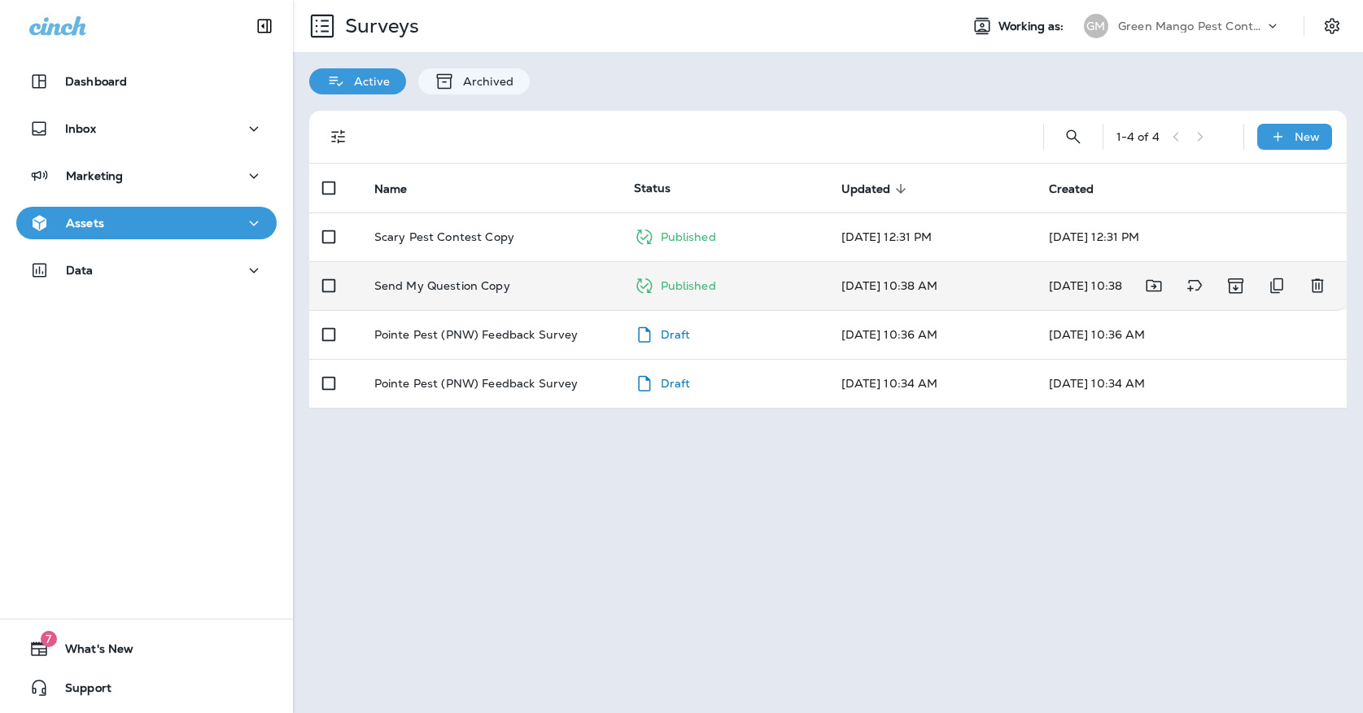
click at [545, 279] on div "Send My Question Copy" at bounding box center [491, 285] width 234 height 13
